Goal: Register for event/course

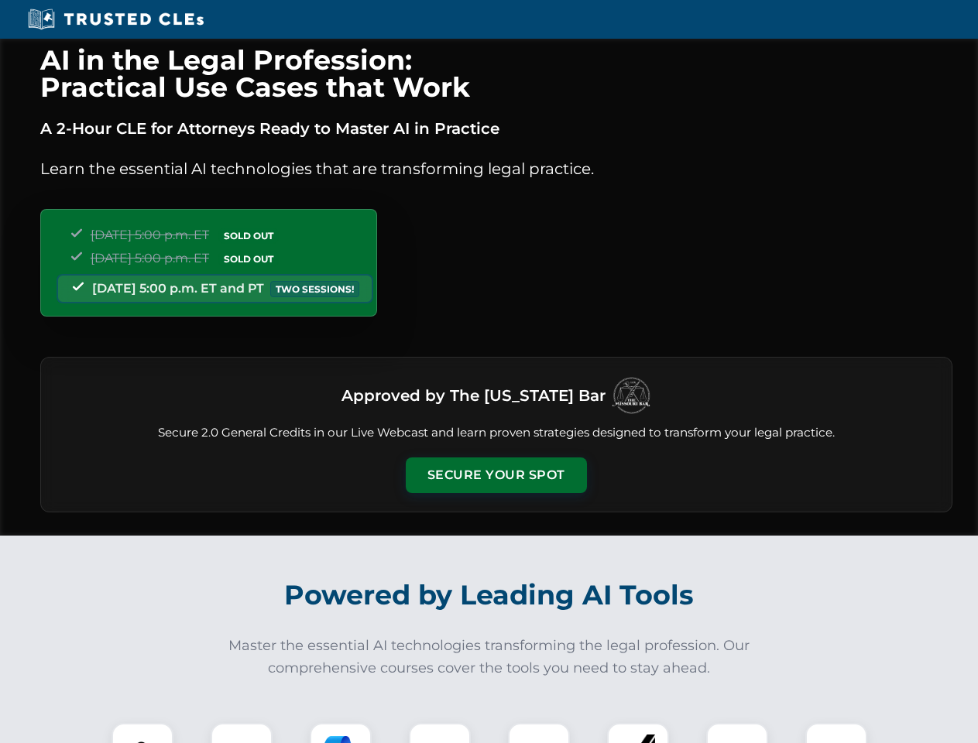
click at [496, 475] on button "Secure Your Spot" at bounding box center [496, 476] width 181 height 36
click at [142, 733] on img at bounding box center [142, 754] width 45 height 45
